Goal: Navigation & Orientation: Find specific page/section

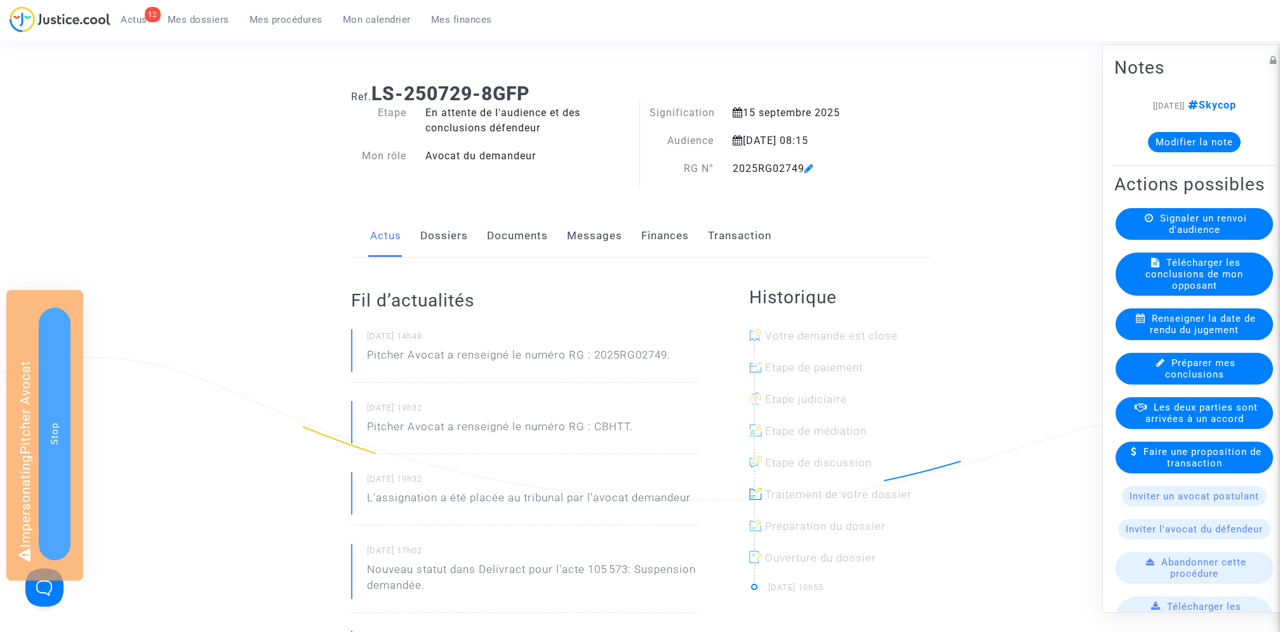
click at [463, 251] on link "Dossiers" at bounding box center [444, 236] width 48 height 42
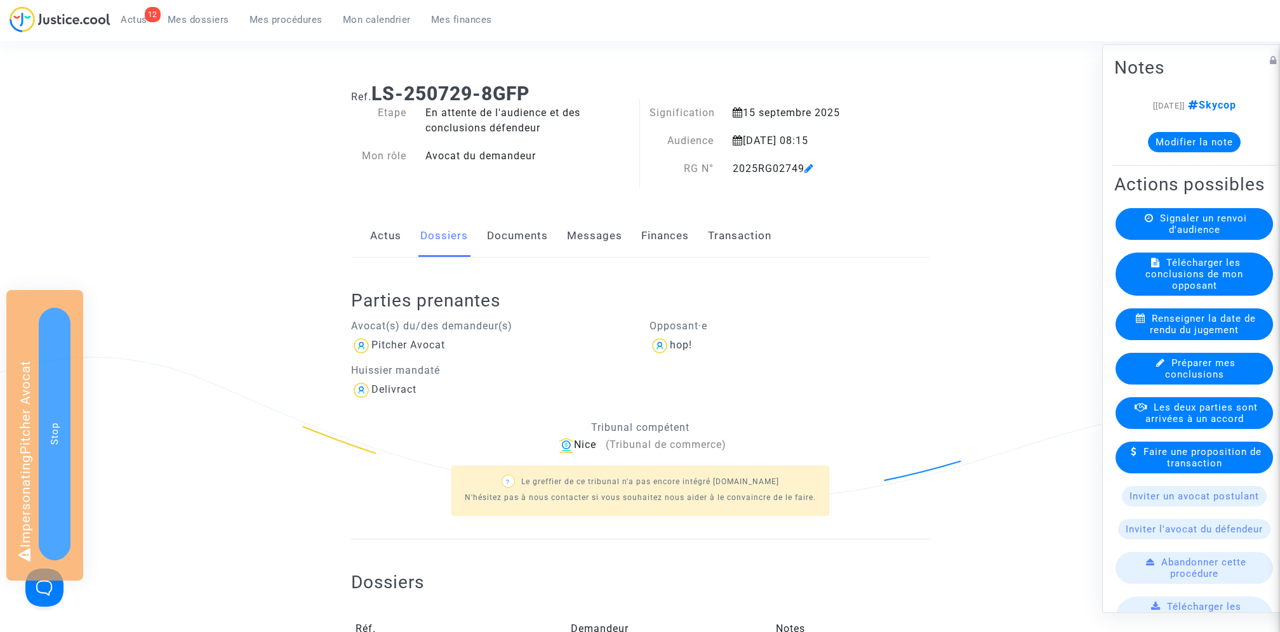
click at [394, 235] on link "Actus" at bounding box center [385, 236] width 31 height 42
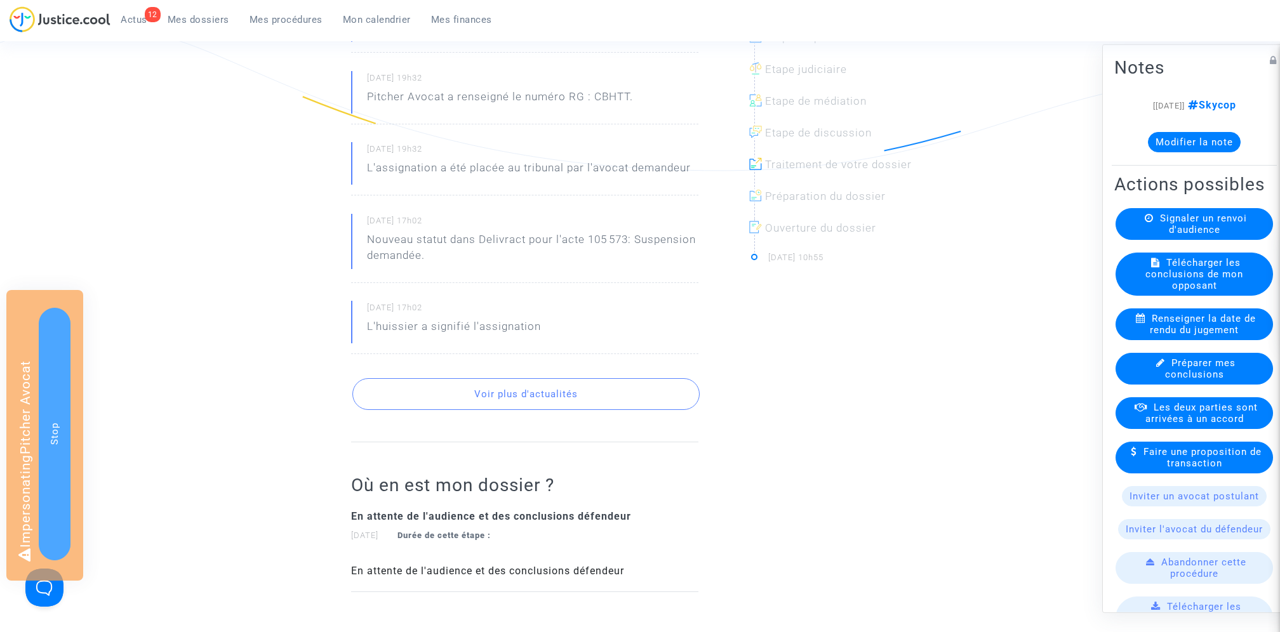
scroll to position [331, 0]
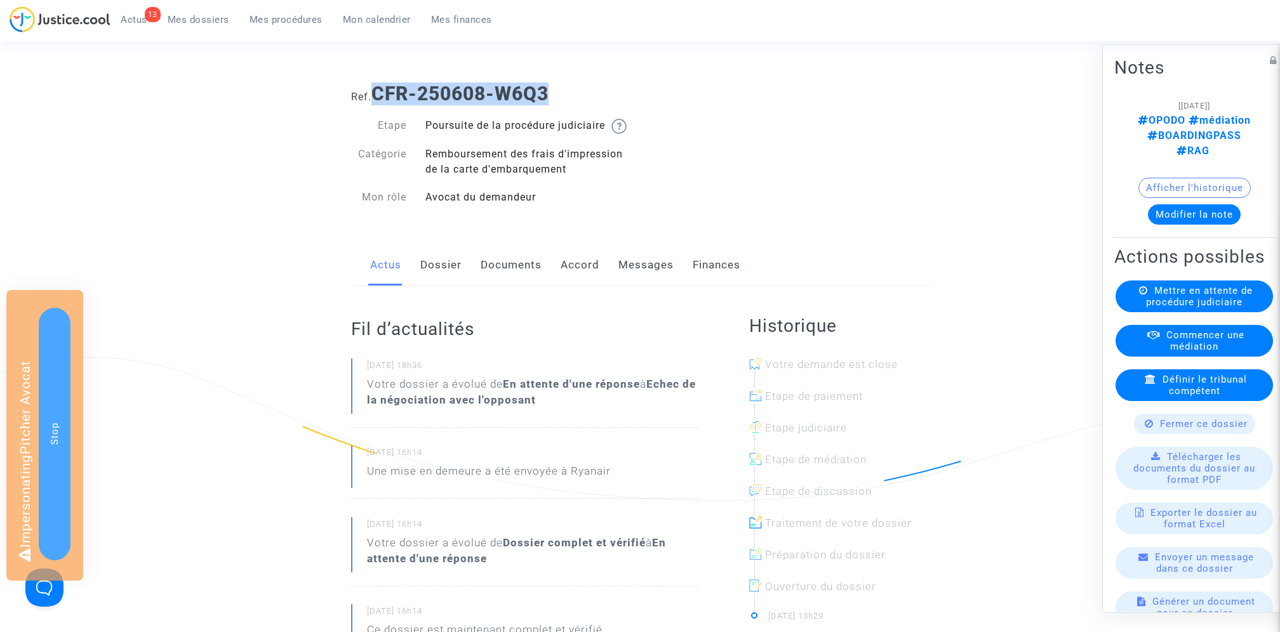
drag, startPoint x: 374, startPoint y: 91, endPoint x: 714, endPoint y: 95, distance: 340.4
click at [716, 95] on h1 "Ref. CFR-250608-W6Q3" at bounding box center [640, 94] width 578 height 23
copy b "CFR-250608-W6Q3"
click at [419, 287] on div "Actus Dossier Documents Accord Messages Finances" at bounding box center [640, 265] width 578 height 43
click at [460, 275] on link "Dossier" at bounding box center [440, 265] width 41 height 42
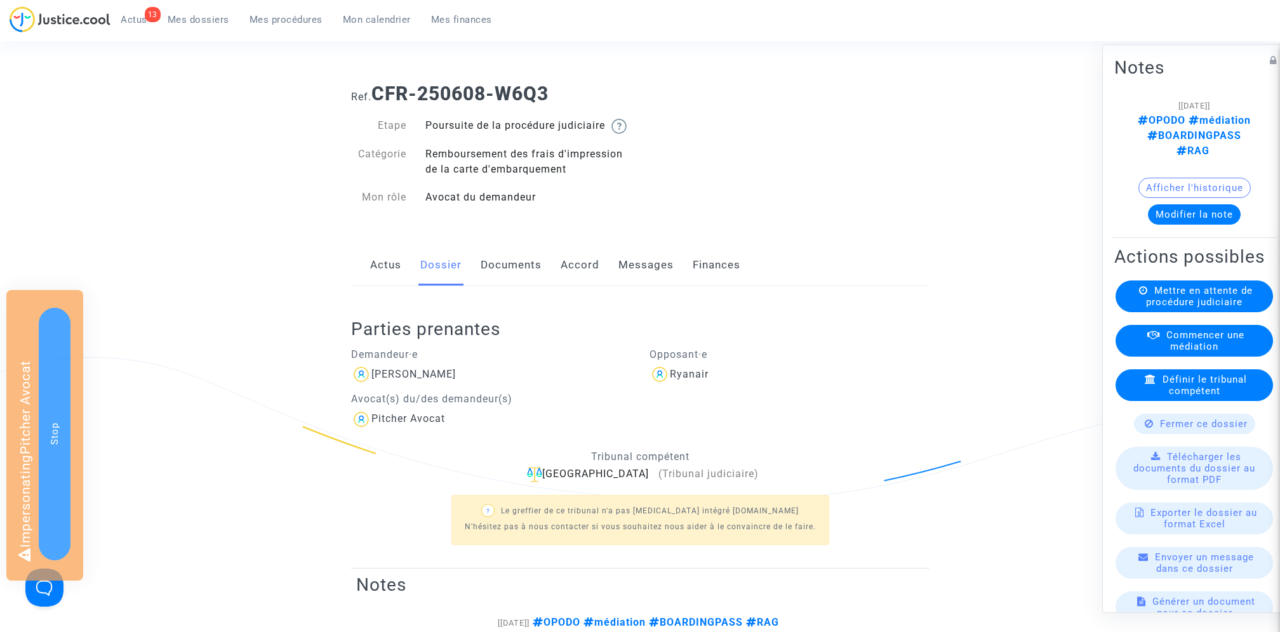
click at [192, 16] on span "Mes dossiers" at bounding box center [199, 19] width 62 height 11
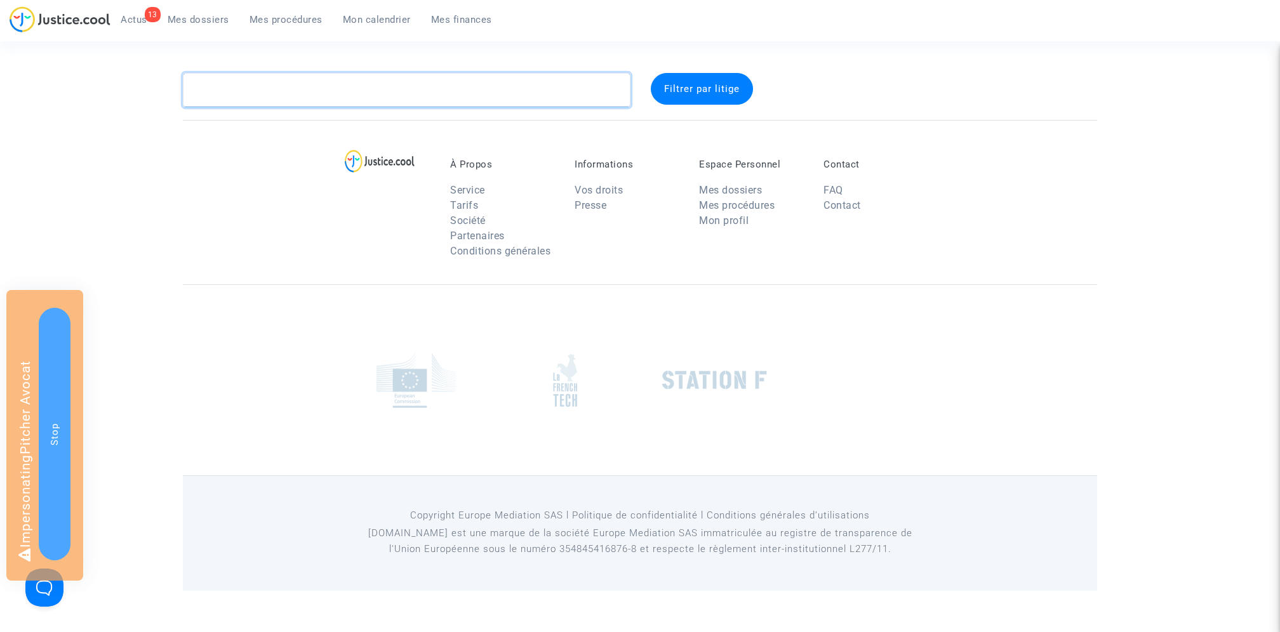
click at [396, 89] on textarea at bounding box center [407, 90] width 448 height 34
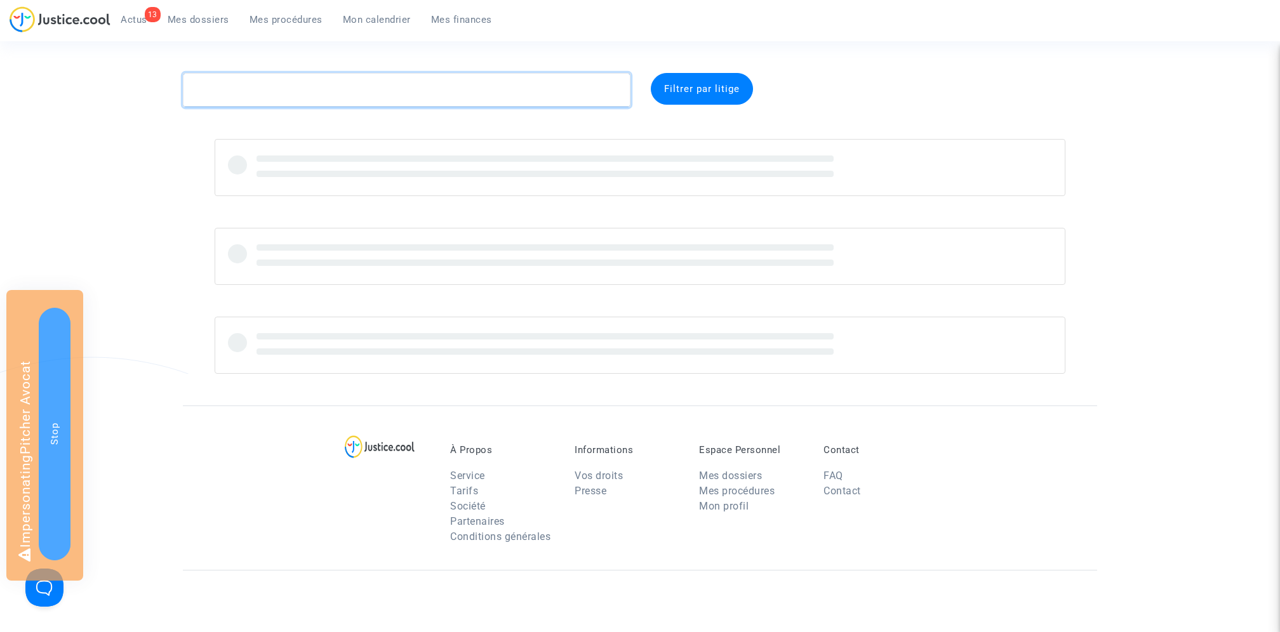
paste textarea "CFR-250608-W6Q3"
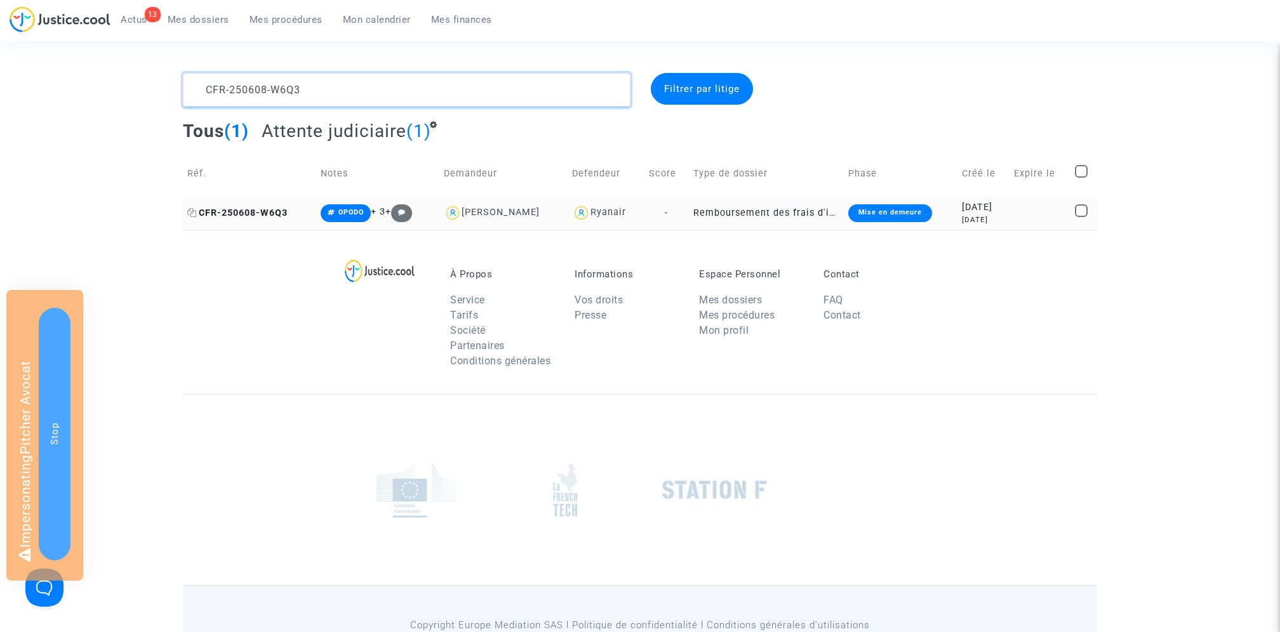
type textarea "CFR-250608-W6Q3"
click at [253, 215] on span "CFR-250608-W6Q3" at bounding box center [237, 213] width 100 height 11
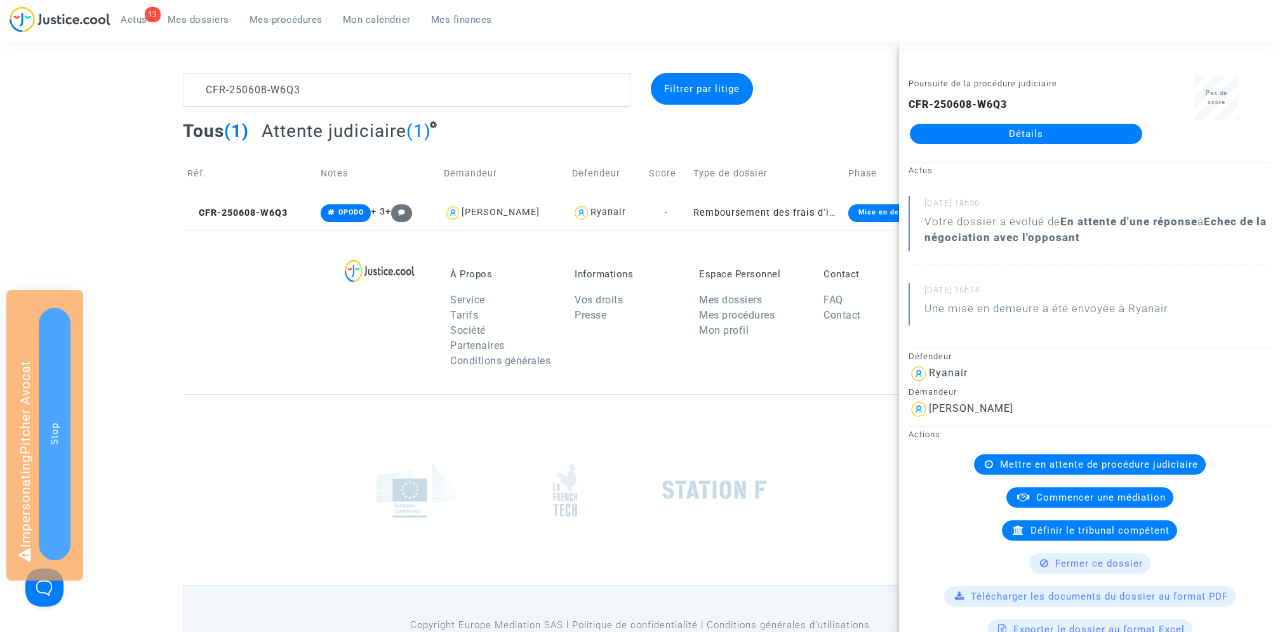
click at [631, 73] on div "CFR-250608-W6Q3" at bounding box center [406, 90] width 467 height 34
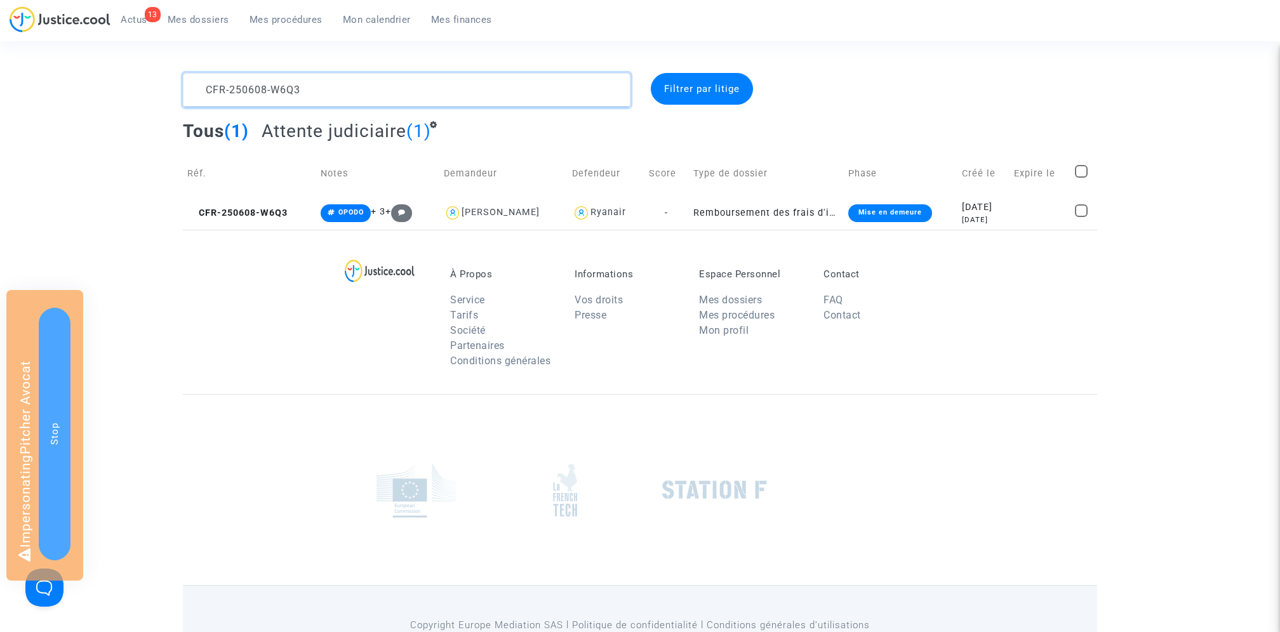
click at [417, 94] on textarea at bounding box center [407, 90] width 448 height 34
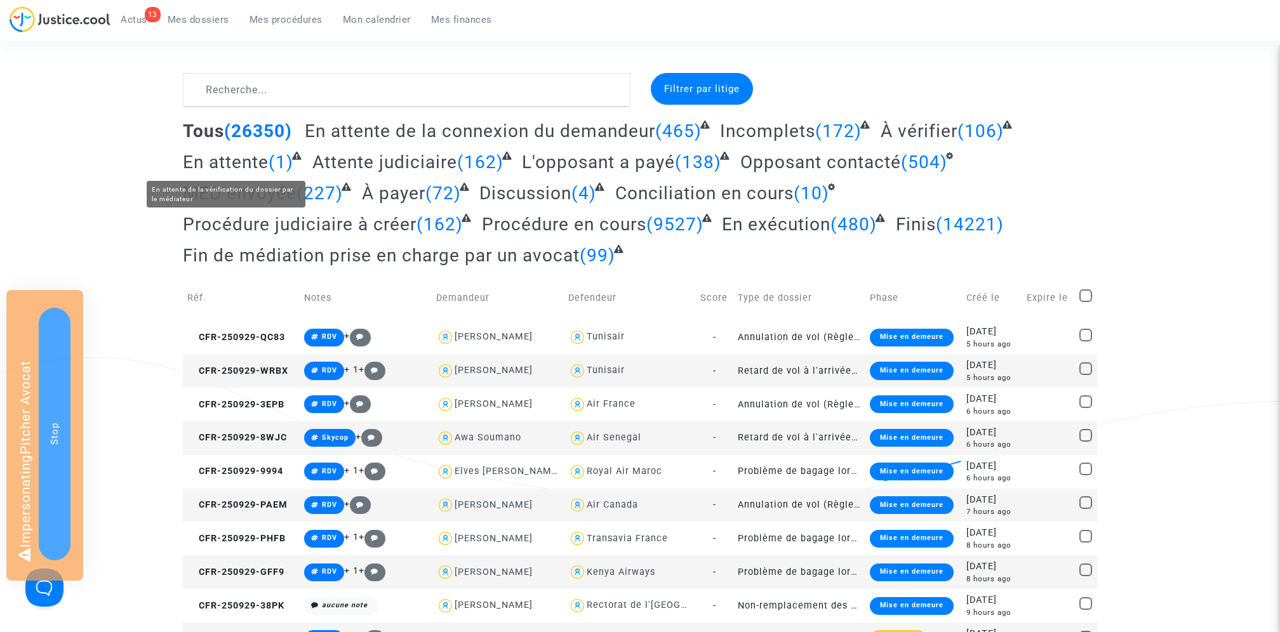
click at [243, 164] on span "En attente" at bounding box center [226, 162] width 86 height 21
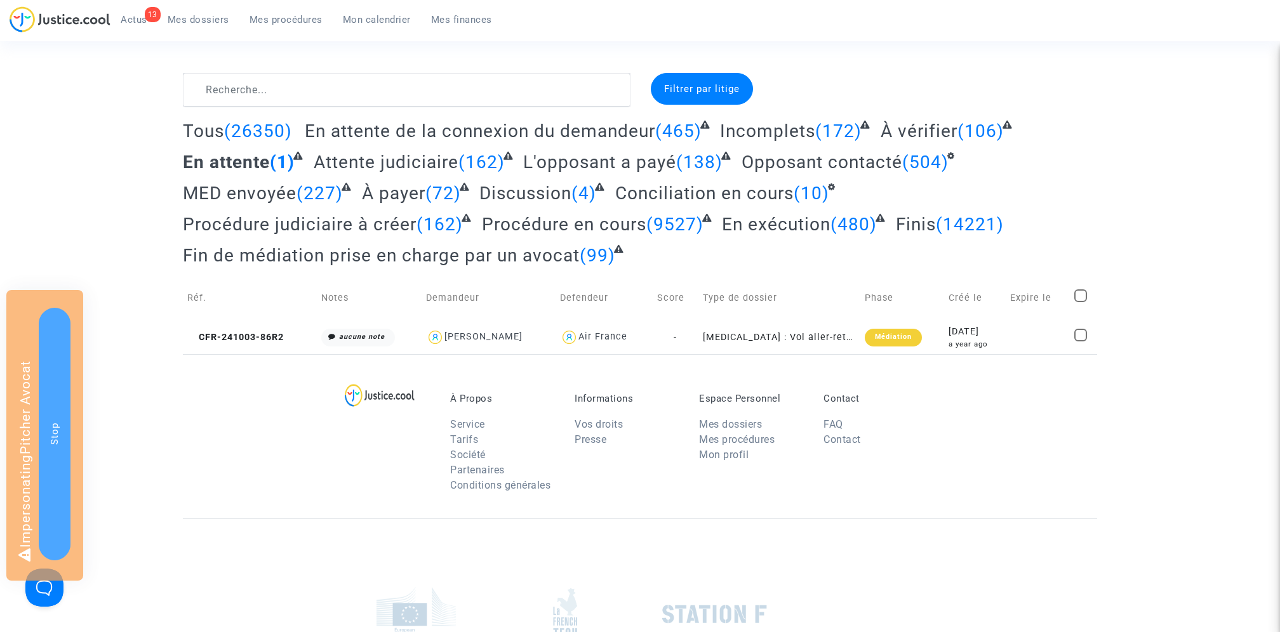
click at [401, 195] on span "À payer" at bounding box center [393, 193] width 63 height 21
